Goal: Task Accomplishment & Management: Manage account settings

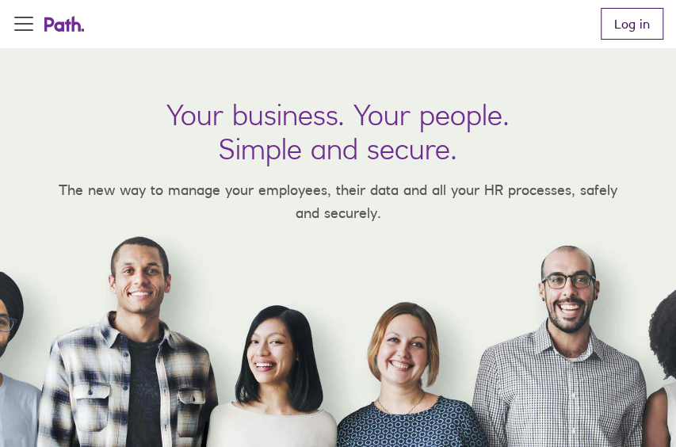
click at [624, 36] on link "Log in" at bounding box center [632, 24] width 63 height 32
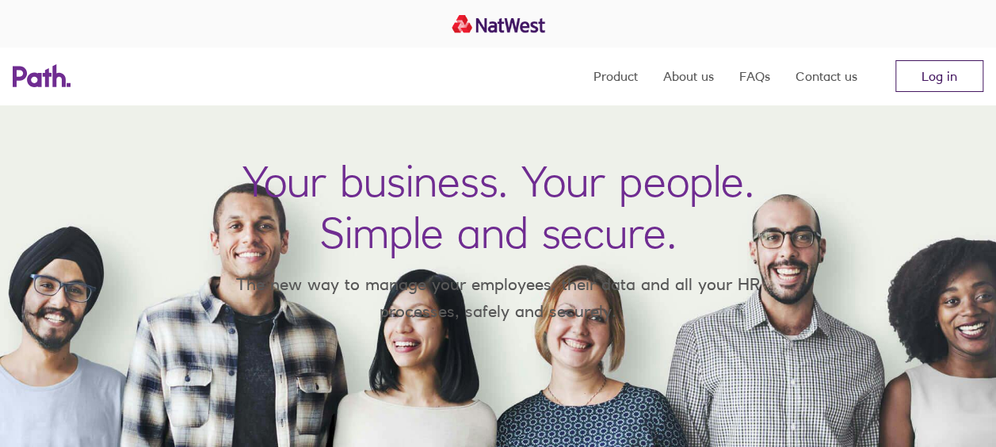
click at [675, 76] on link "Log in" at bounding box center [939, 76] width 88 height 32
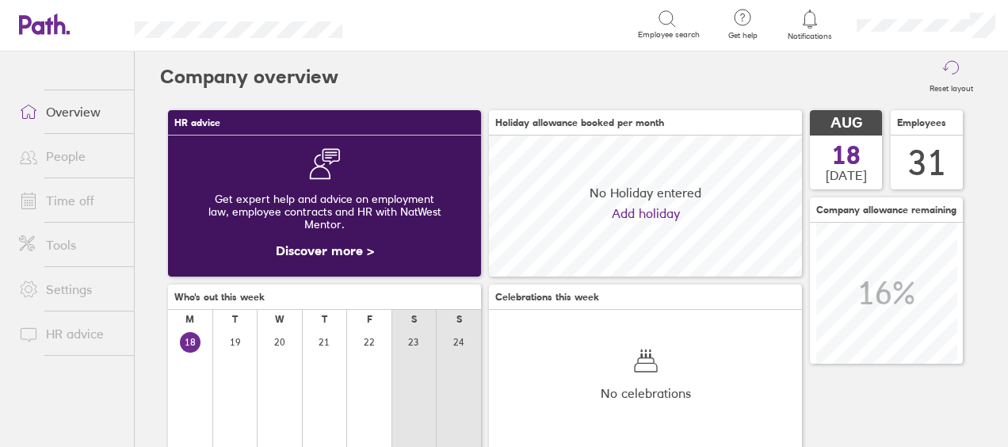
scroll to position [141, 312]
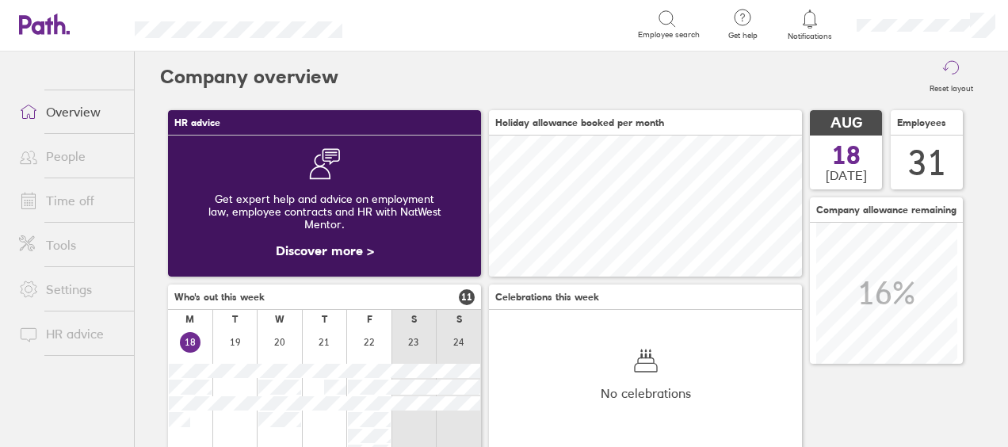
click at [60, 161] on link "People" at bounding box center [70, 156] width 128 height 32
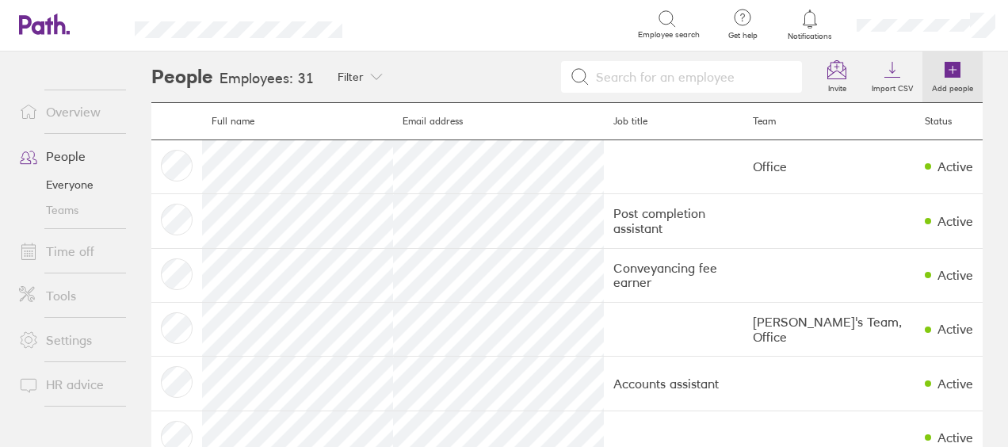
click at [949, 70] on icon at bounding box center [952, 70] width 7 height 0
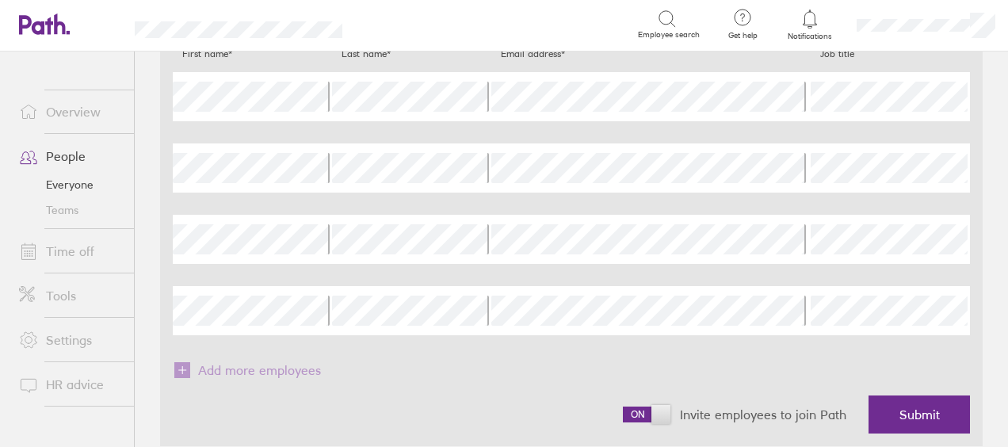
scroll to position [91, 0]
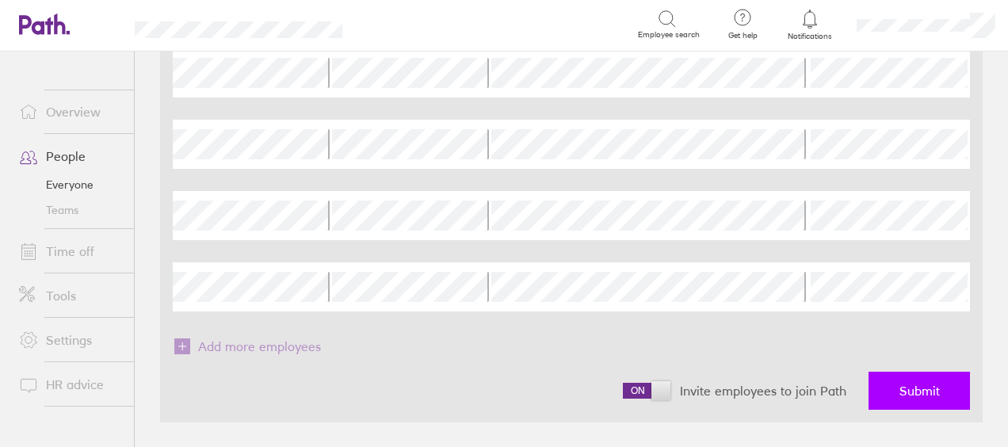
click at [899, 389] on span "Submit" at bounding box center [919, 390] width 40 height 14
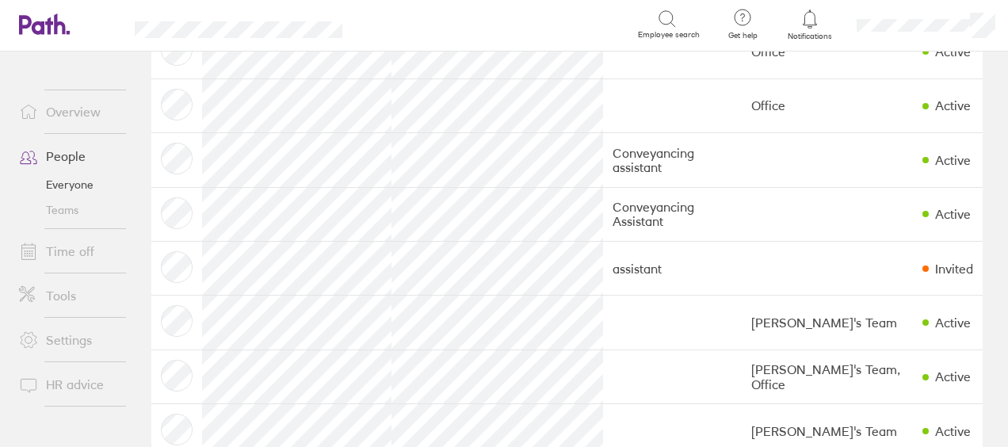
scroll to position [770, 0]
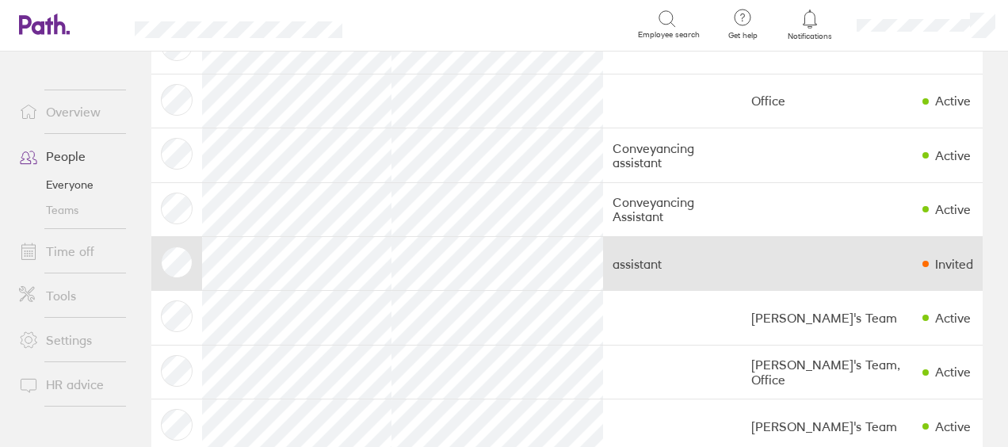
click at [703, 260] on td "assistant" at bounding box center [672, 264] width 139 height 54
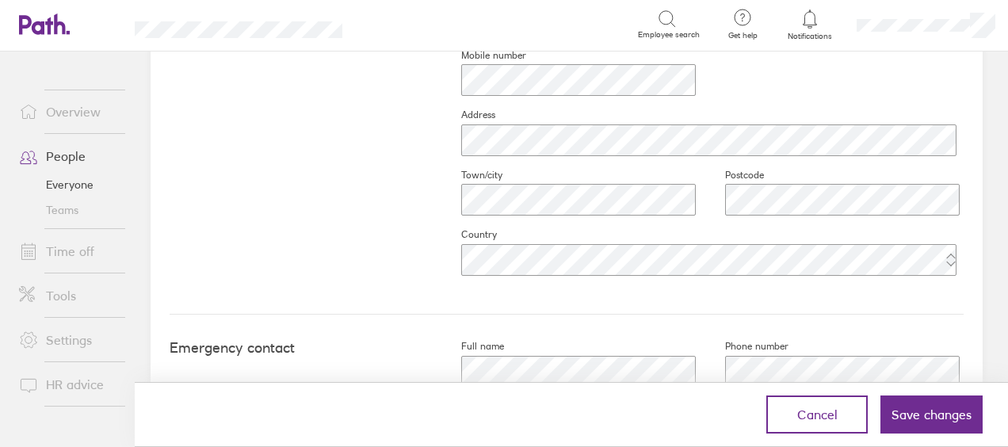
scroll to position [850, 0]
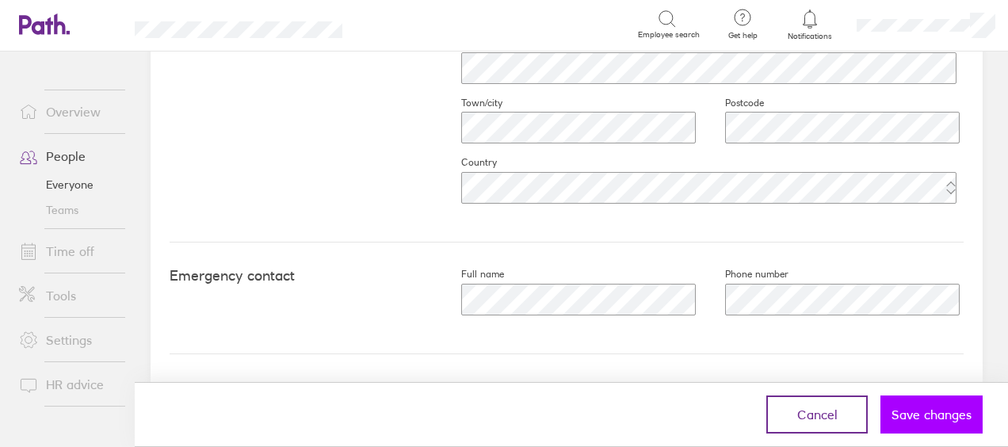
click at [940, 429] on button "Save changes" at bounding box center [931, 414] width 102 height 38
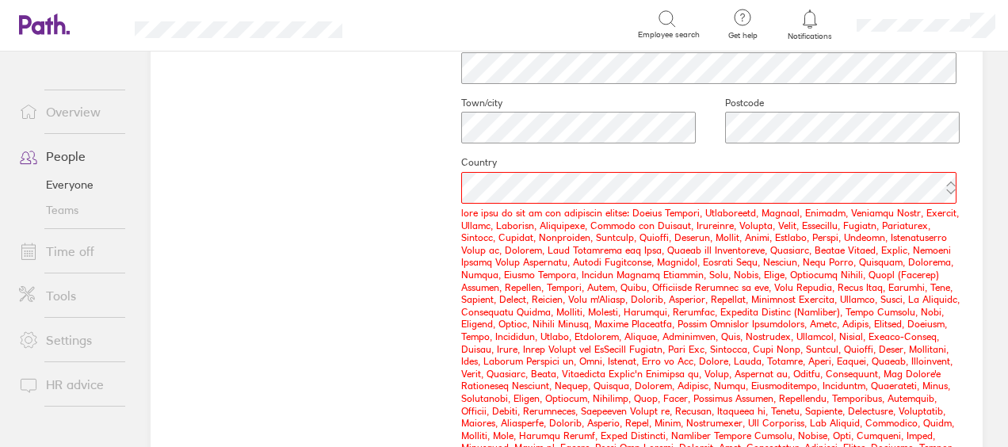
click at [418, 265] on form "Work Job title Start date (dd/mm/yyyy) [DATE] Contract type Personal First name…" at bounding box center [567, 160] width 794 height 1343
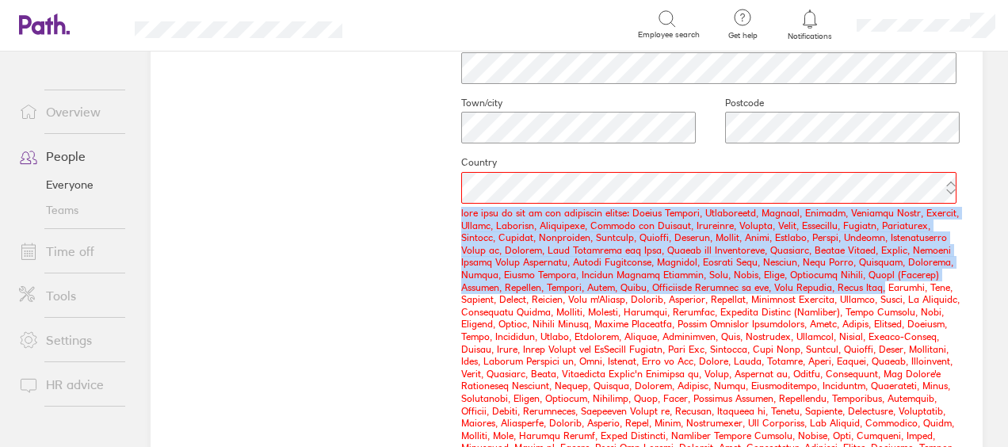
drag, startPoint x: 994, startPoint y: 283, endPoint x: 981, endPoint y: 74, distance: 208.8
click at [981, 74] on main "Book holiday Personal info Documents Settings Time off Upload image Choose file…" at bounding box center [566, 248] width 883 height 395
click at [407, 159] on div "Contact Email* Mobile number Address Town/city Postcode Country" at bounding box center [567, 258] width 794 height 734
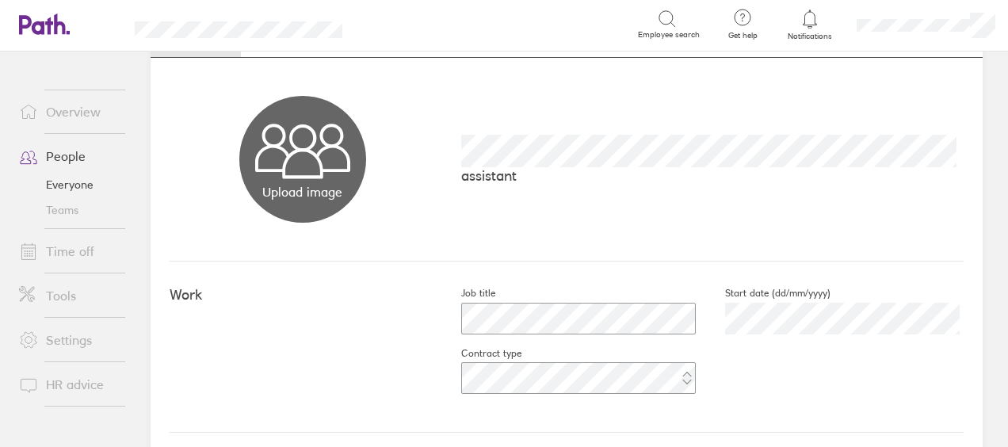
scroll to position [0, 0]
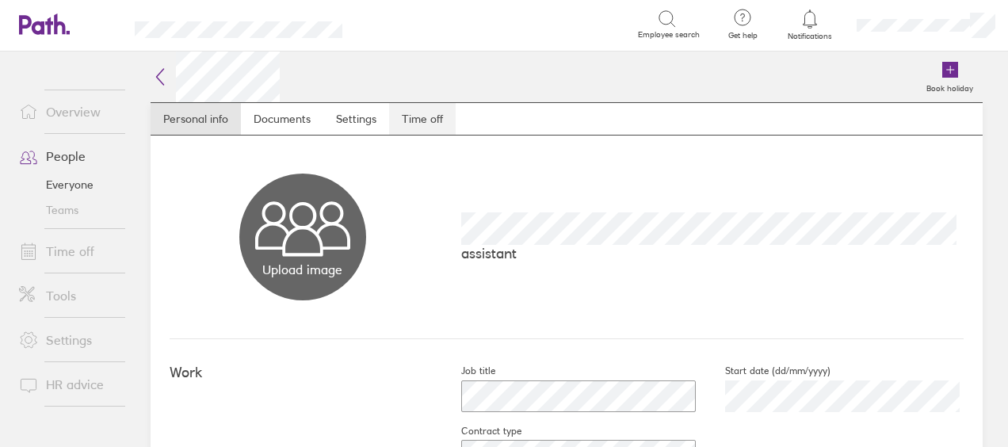
click at [428, 121] on link "Time off" at bounding box center [422, 119] width 67 height 32
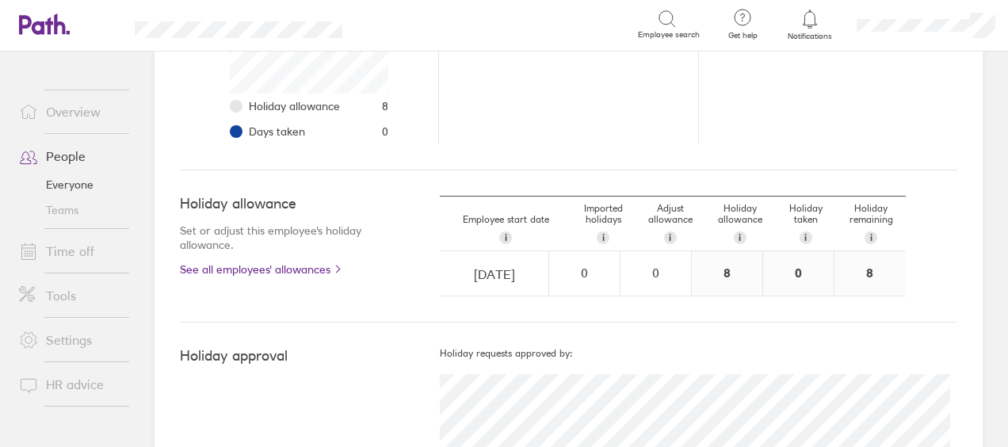
scroll to position [396, 0]
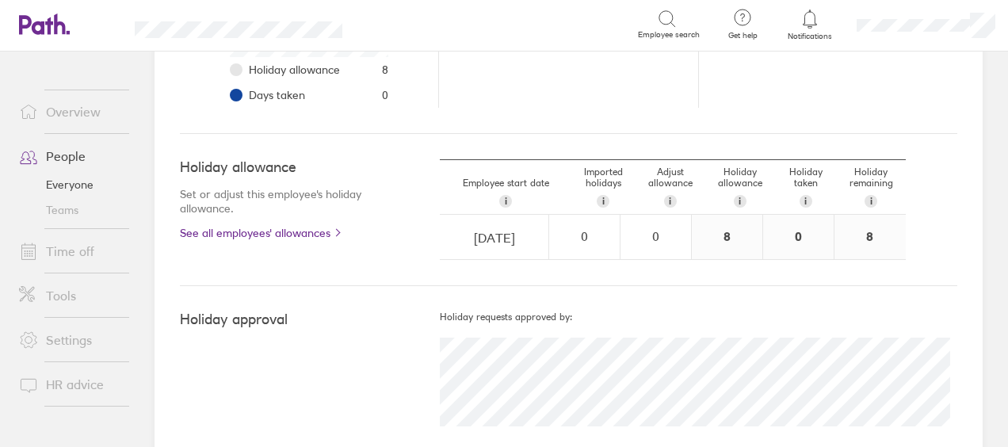
click at [54, 252] on link "Time off" at bounding box center [70, 251] width 128 height 32
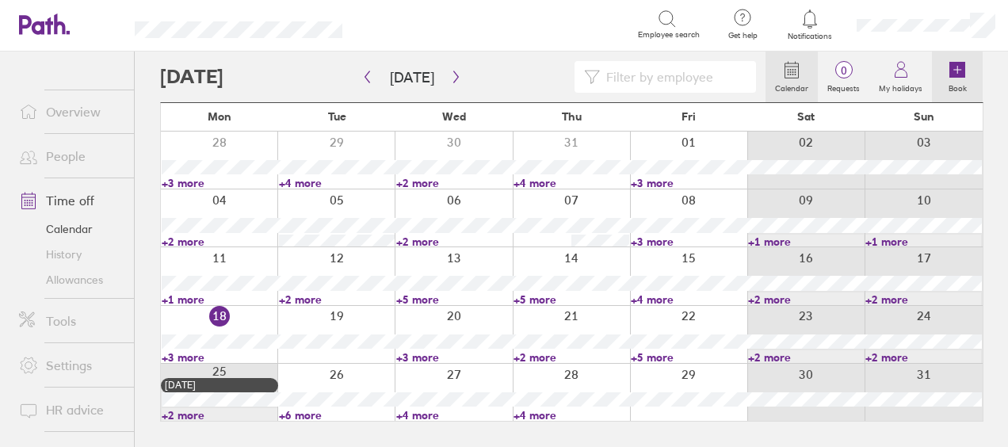
click at [956, 73] on icon at bounding box center [957, 70] width 16 height 16
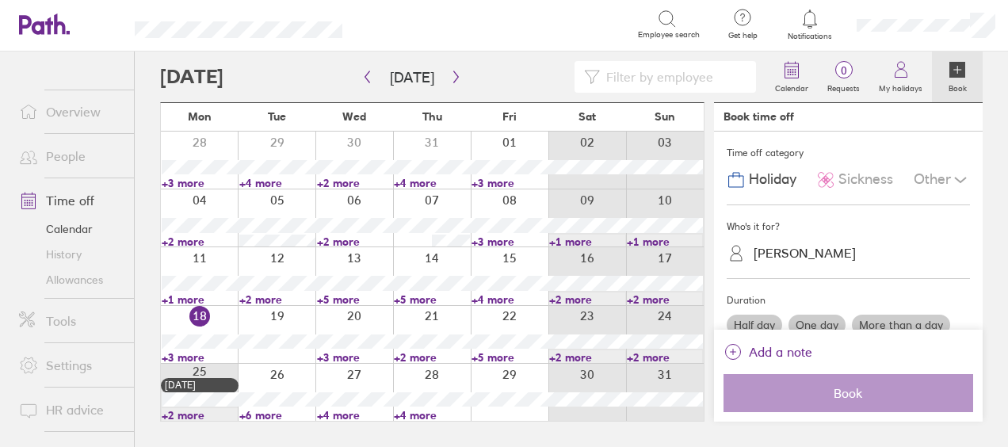
click at [817, 254] on div "[PERSON_NAME]" at bounding box center [804, 253] width 102 height 15
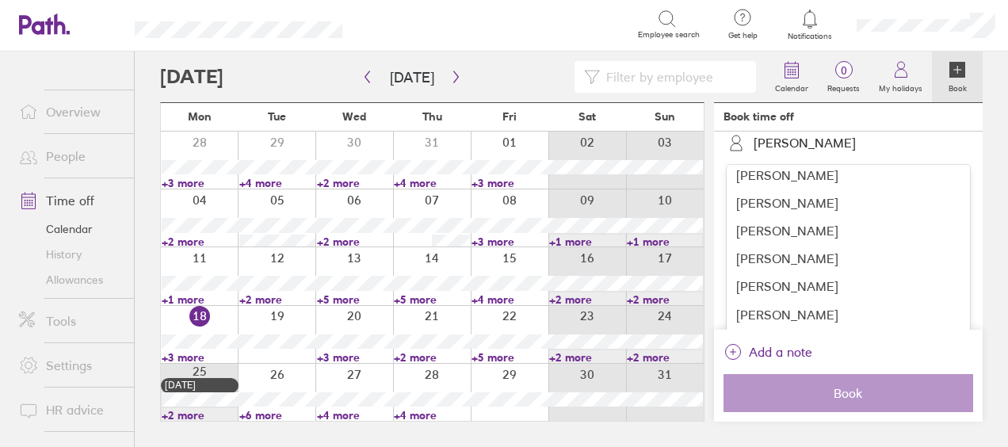
scroll to position [457, 0]
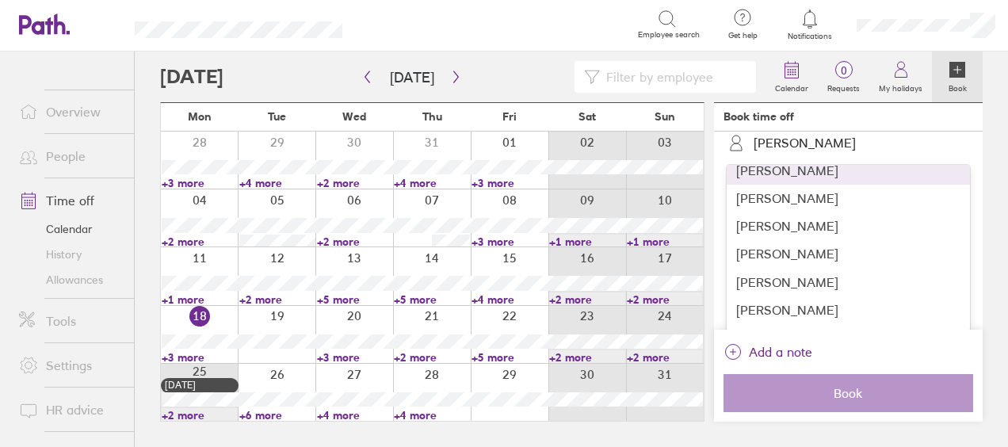
click at [787, 167] on div "[PERSON_NAME]" at bounding box center [847, 171] width 243 height 28
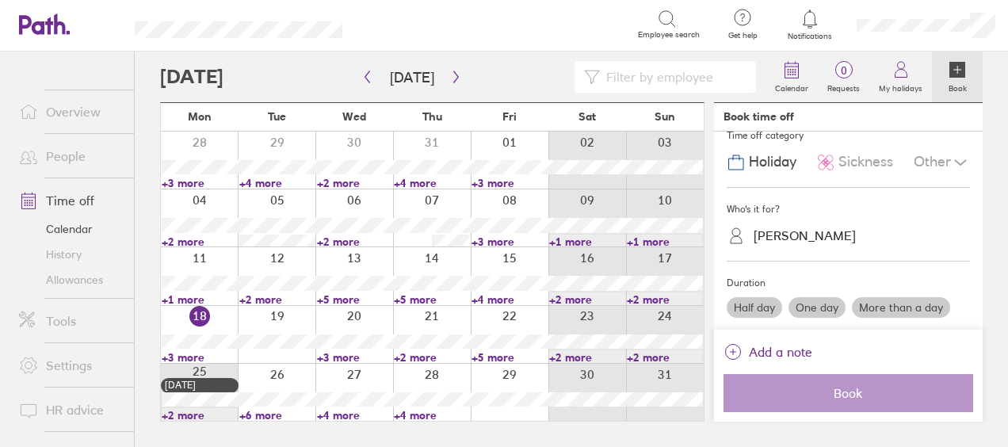
click at [906, 306] on label "More than a day" at bounding box center [901, 307] width 98 height 21
click at [0, 0] on input "More than a day" at bounding box center [0, 0] width 0 height 0
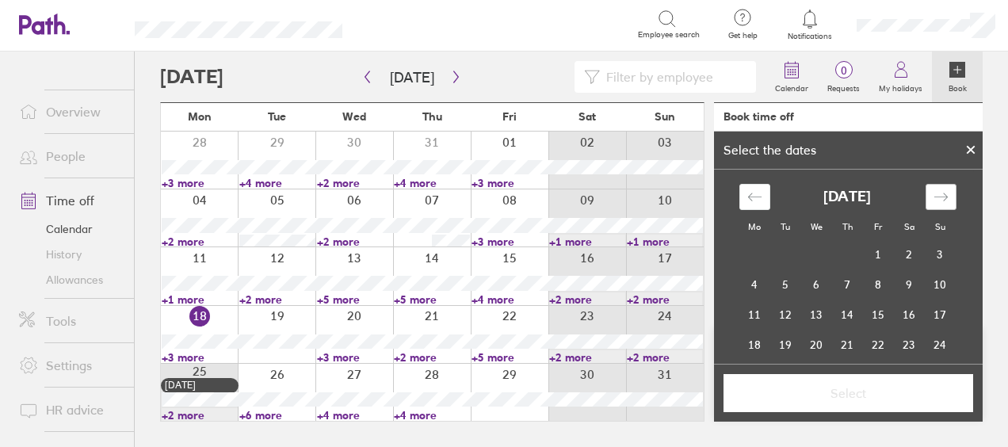
click at [940, 200] on icon "Move forward to switch to the next month." at bounding box center [940, 196] width 15 height 15
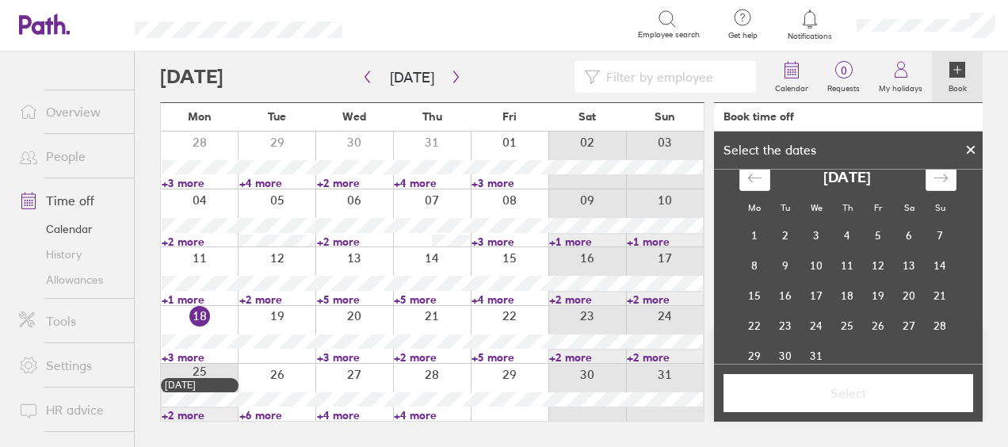
scroll to position [44, 0]
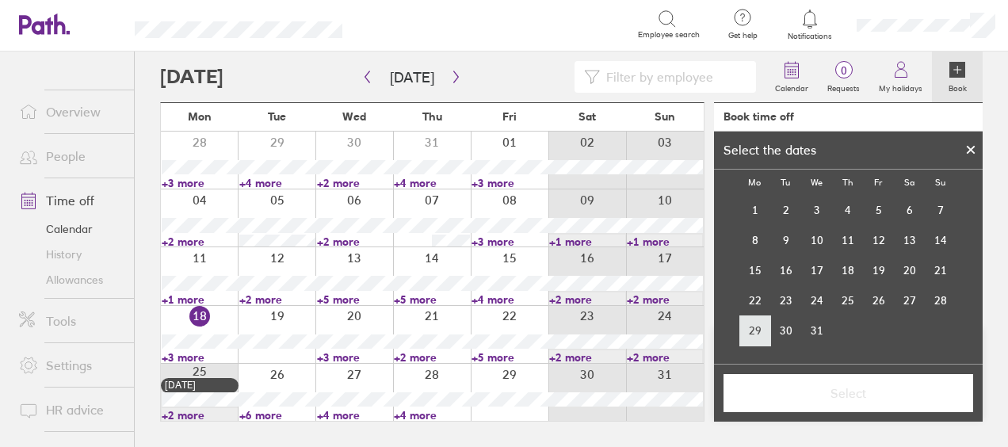
click at [748, 331] on td "29" at bounding box center [754, 330] width 31 height 30
click at [781, 324] on td "30" at bounding box center [785, 330] width 31 height 30
click at [818, 322] on td "31" at bounding box center [816, 330] width 31 height 30
click at [750, 330] on td "29" at bounding box center [754, 330] width 31 height 30
click at [803, 326] on td "31" at bounding box center [816, 330] width 31 height 30
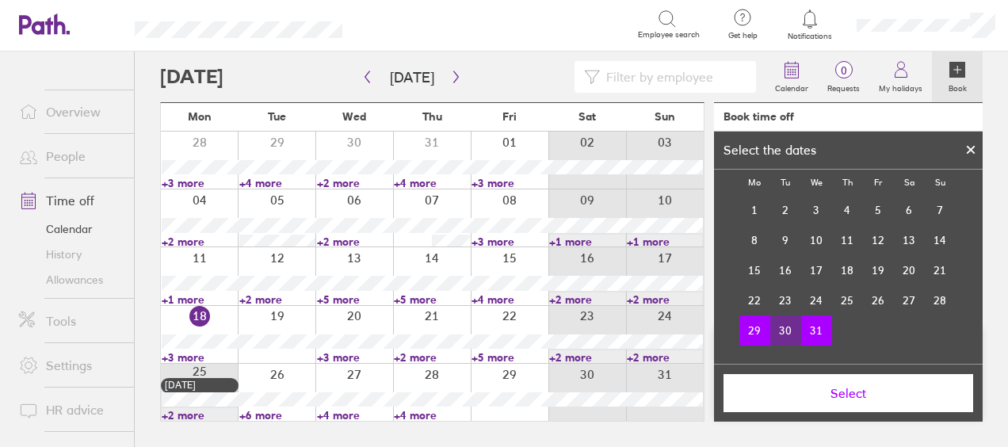
click at [838, 387] on span "Select" at bounding box center [847, 393] width 227 height 14
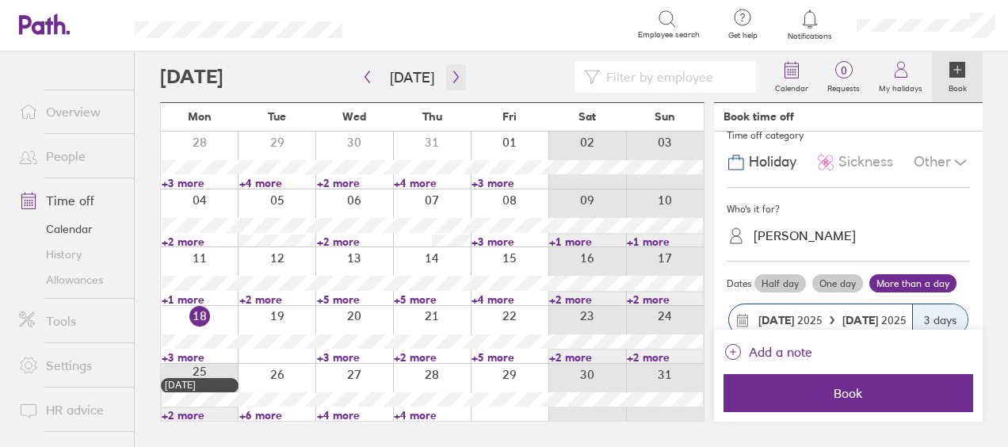
click at [456, 78] on icon "button" at bounding box center [456, 77] width 12 height 13
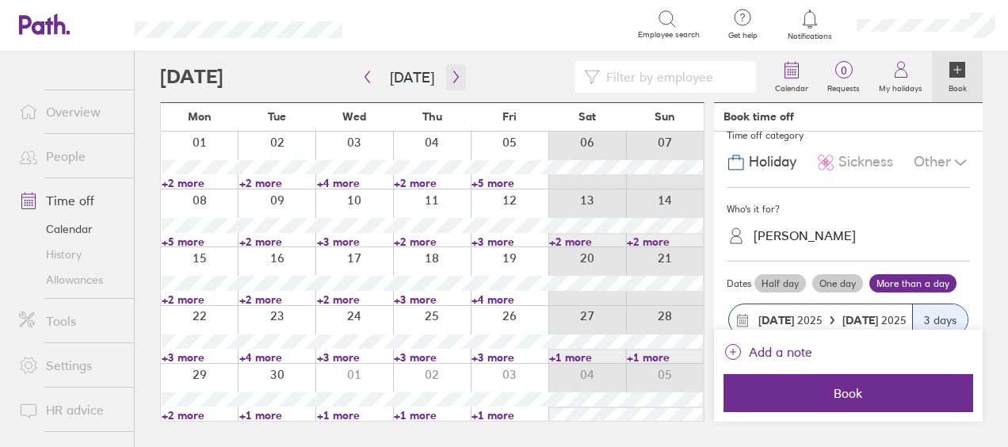
click at [456, 78] on icon "button" at bounding box center [456, 77] width 12 height 13
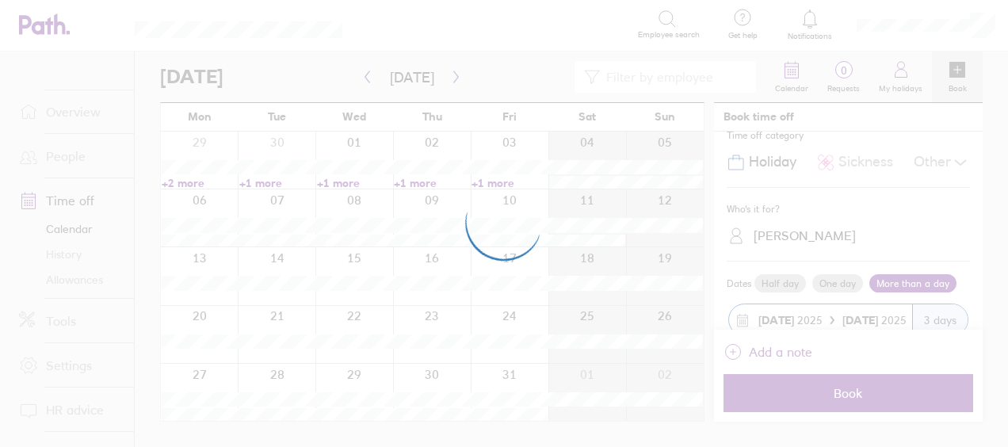
click at [452, 76] on div at bounding box center [504, 223] width 1008 height 447
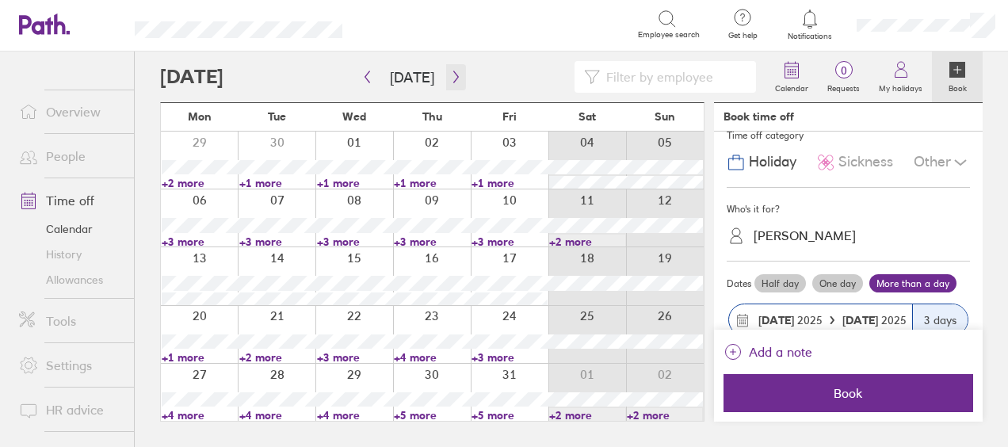
click at [453, 76] on icon "button" at bounding box center [455, 77] width 5 height 12
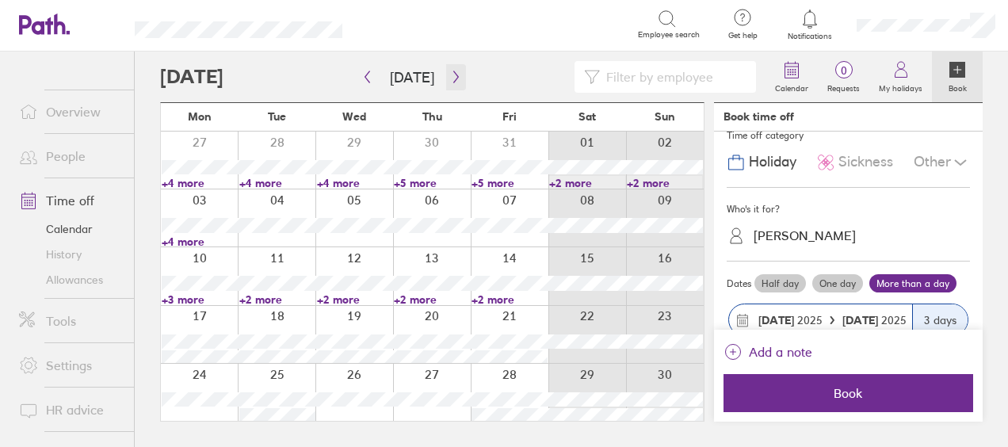
click at [453, 76] on icon "button" at bounding box center [455, 77] width 5 height 12
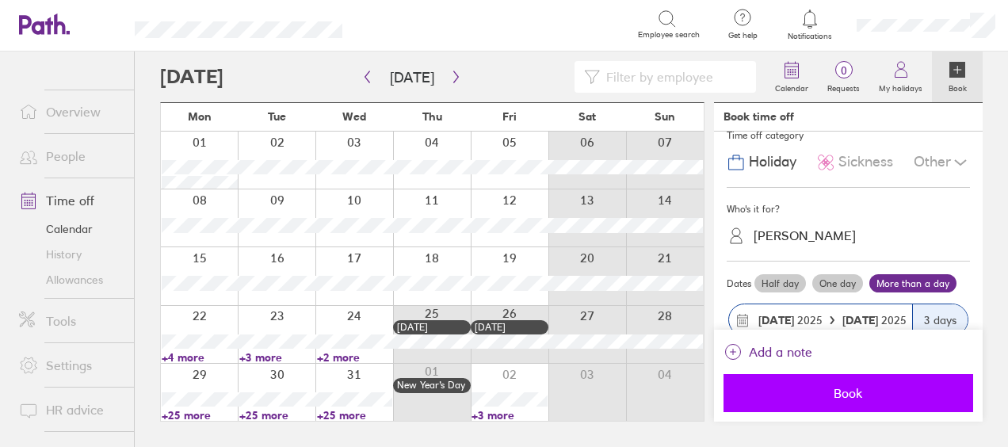
click at [859, 395] on span "Book" at bounding box center [847, 393] width 227 height 14
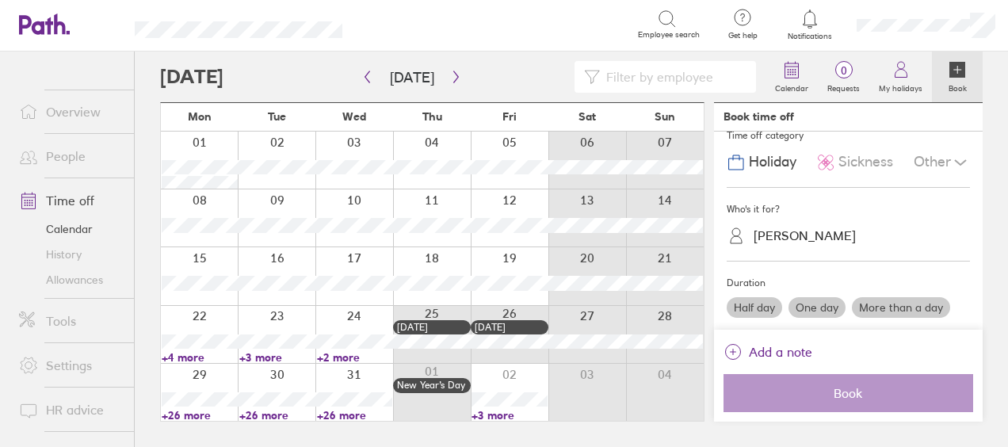
click at [62, 158] on link "People" at bounding box center [70, 156] width 128 height 32
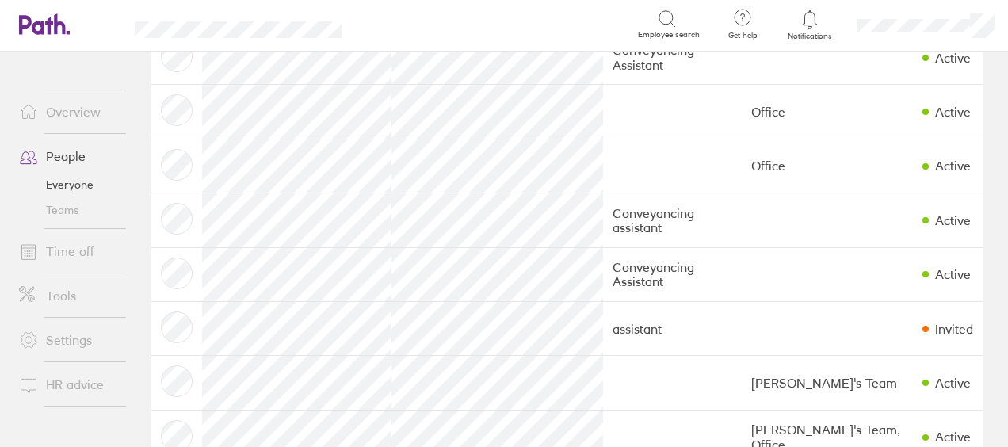
scroll to position [713, 0]
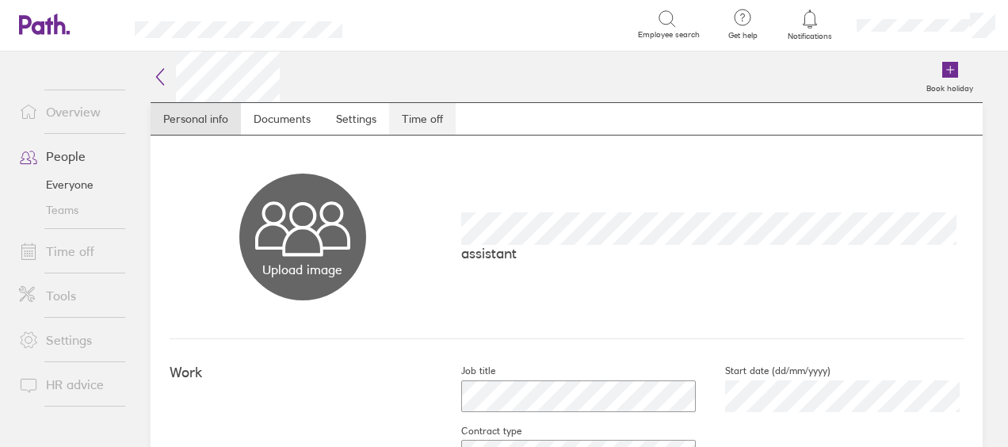
click at [422, 119] on link "Time off" at bounding box center [422, 119] width 67 height 32
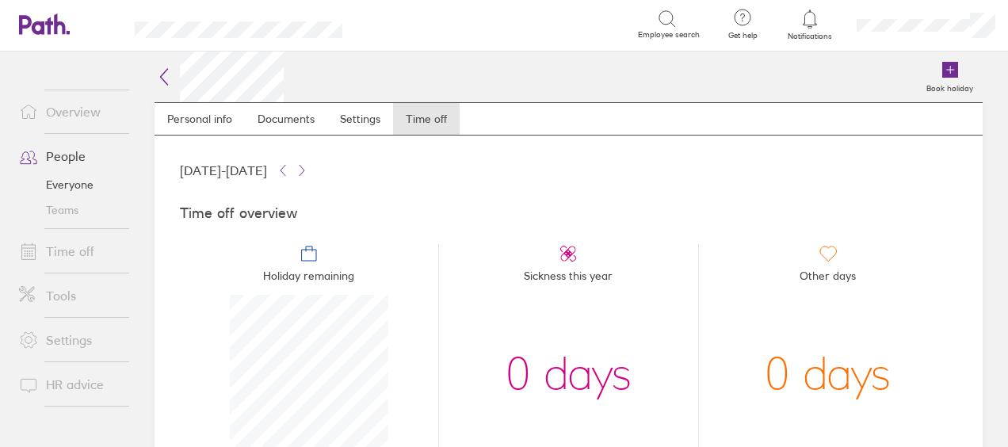
click at [79, 112] on link "Overview" at bounding box center [70, 112] width 128 height 32
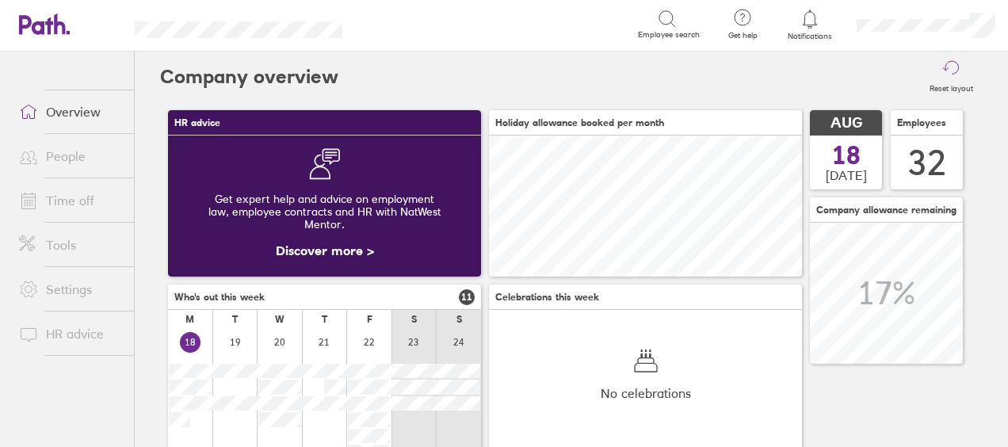
scroll to position [141, 312]
